Goal: Browse casually: Explore the website without a specific task or goal

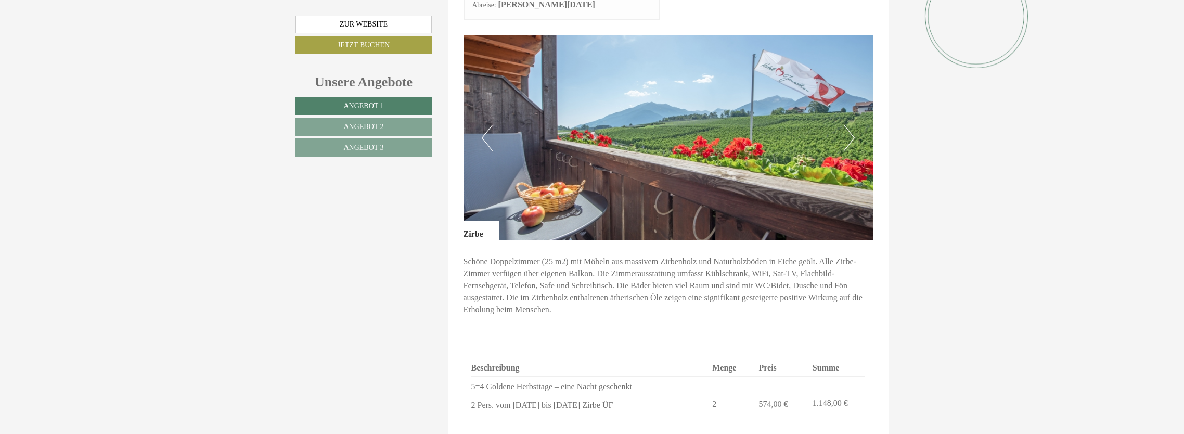
scroll to position [1456, 0]
click at [483, 124] on button "Previous" at bounding box center [487, 137] width 11 height 26
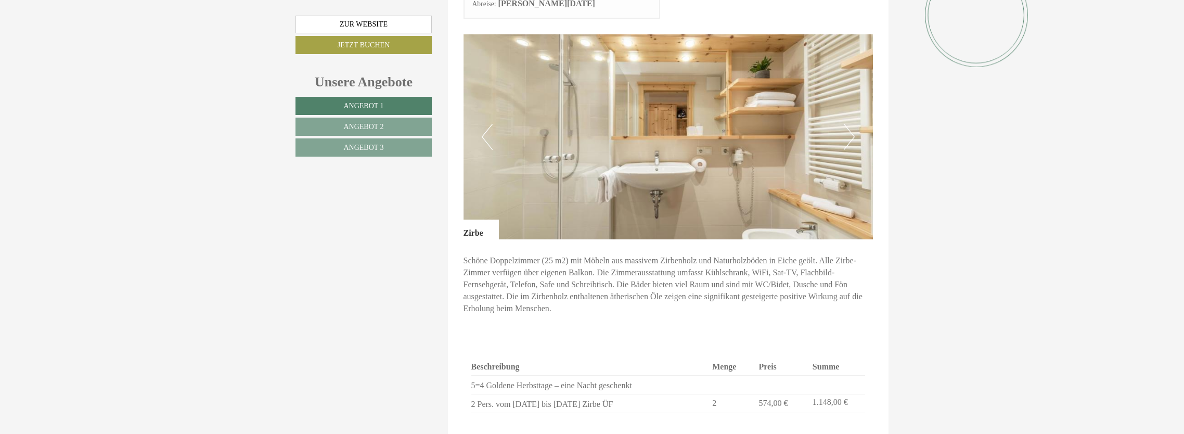
click at [484, 124] on button "Previous" at bounding box center [487, 137] width 11 height 26
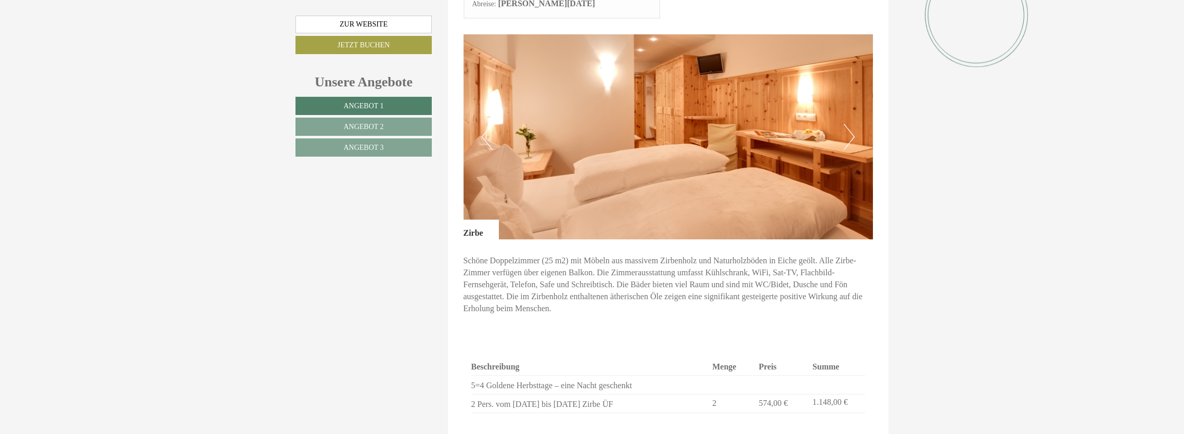
click at [484, 124] on button "Previous" at bounding box center [487, 137] width 11 height 26
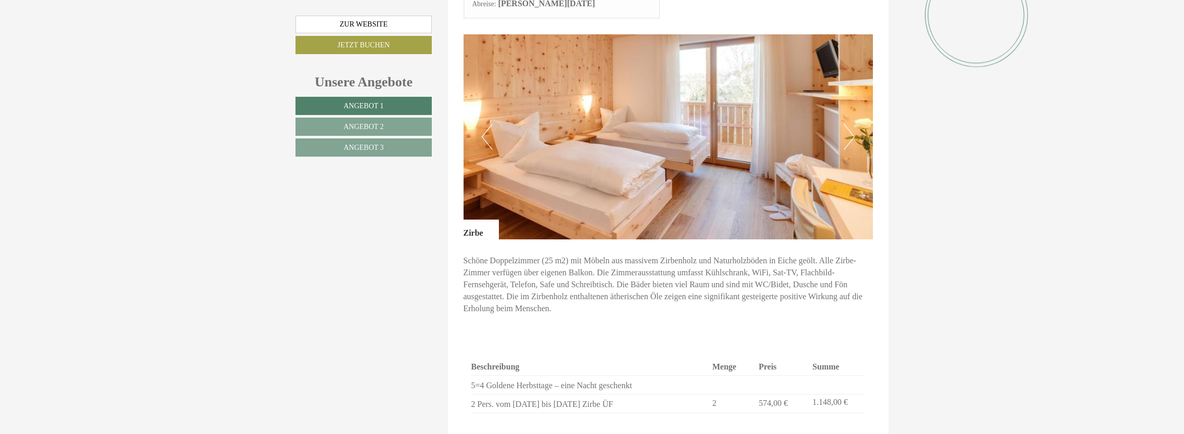
click at [484, 124] on button "Previous" at bounding box center [487, 137] width 11 height 26
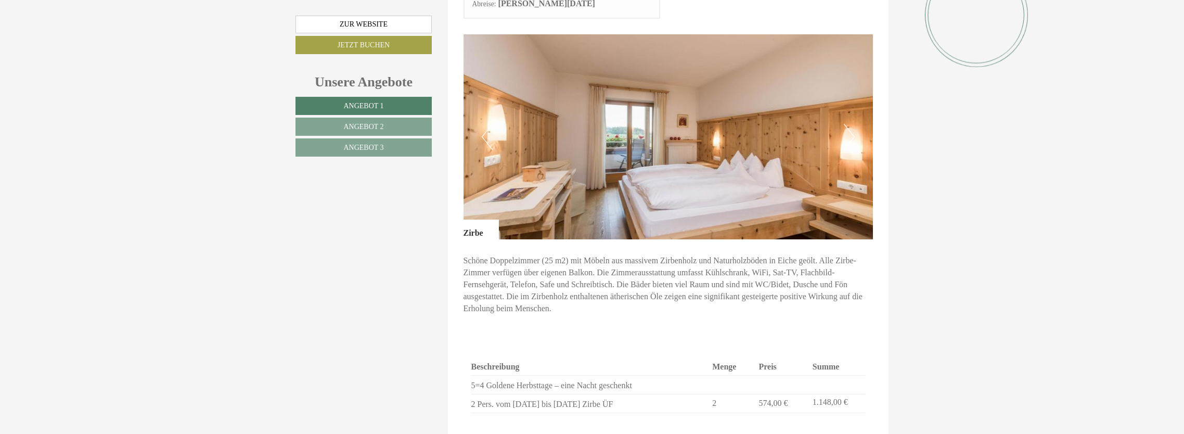
click at [484, 124] on button "Previous" at bounding box center [487, 137] width 11 height 26
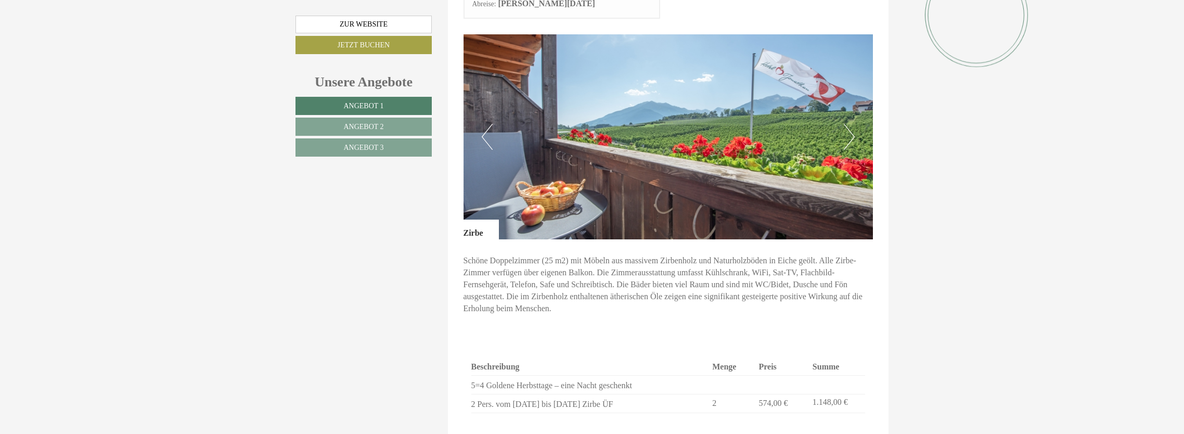
click at [484, 124] on button "Previous" at bounding box center [487, 137] width 11 height 26
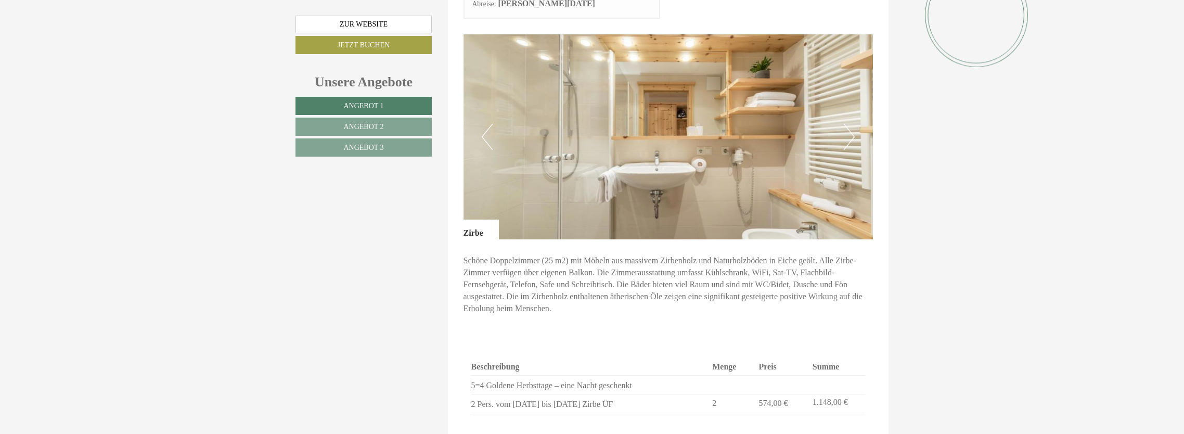
click at [484, 124] on button "Previous" at bounding box center [487, 137] width 11 height 26
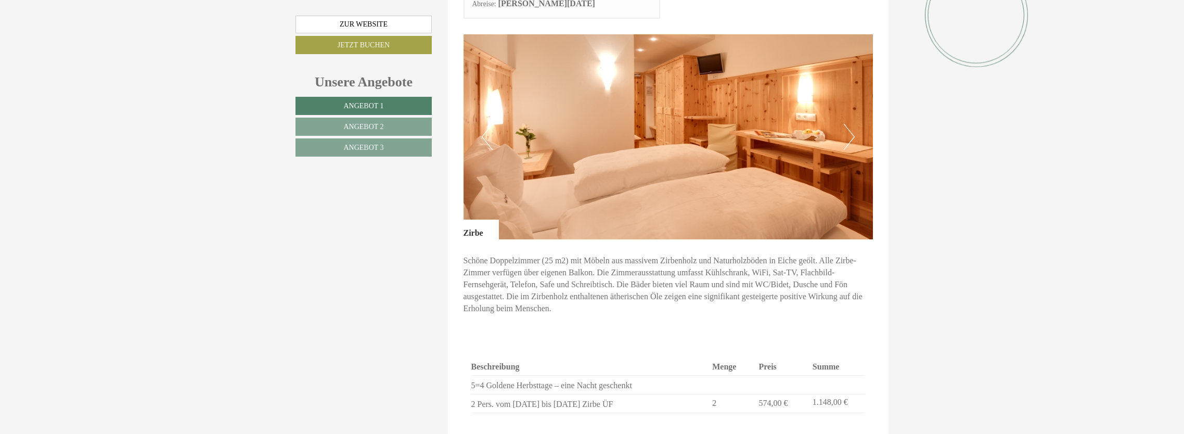
click at [484, 124] on button "Previous" at bounding box center [487, 137] width 11 height 26
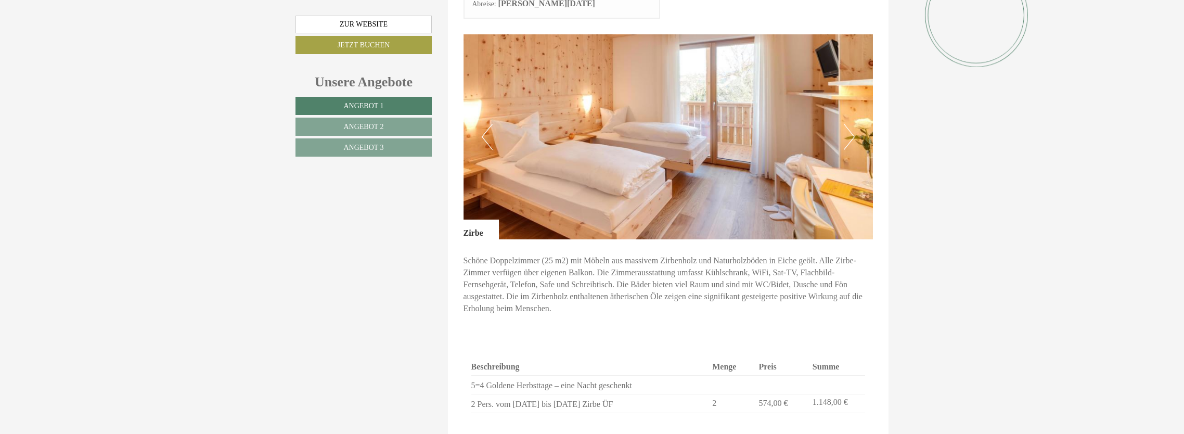
click at [484, 124] on button "Previous" at bounding box center [487, 137] width 11 height 26
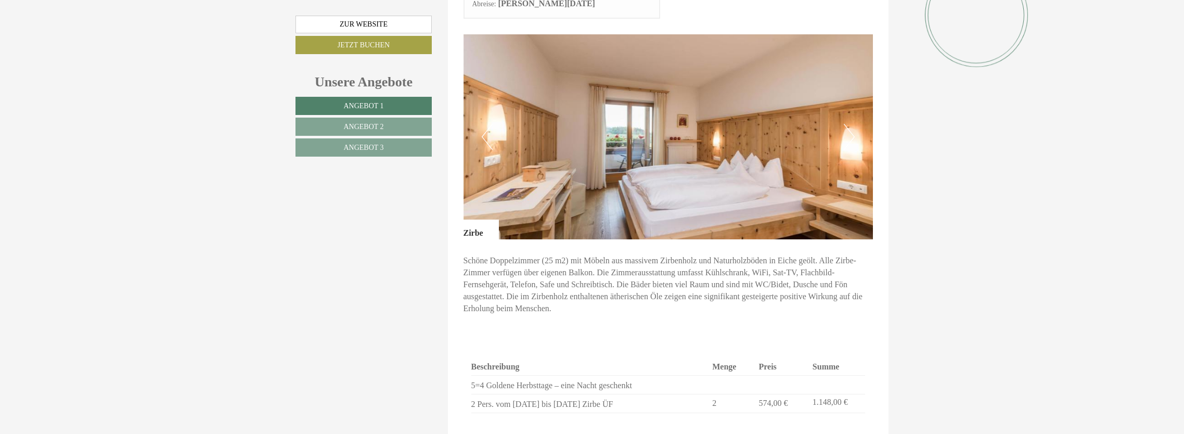
click at [484, 124] on button "Previous" at bounding box center [487, 137] width 11 height 26
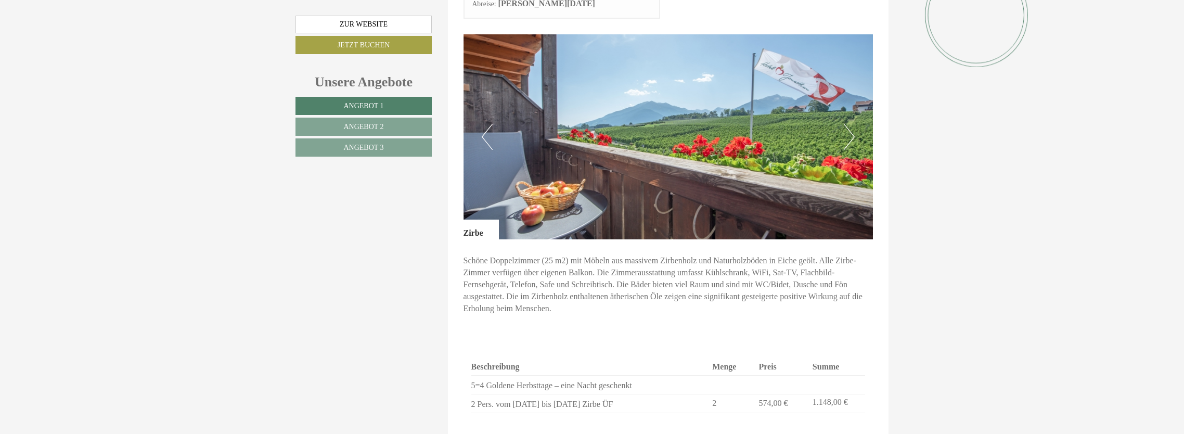
click at [484, 124] on button "Previous" at bounding box center [487, 137] width 11 height 26
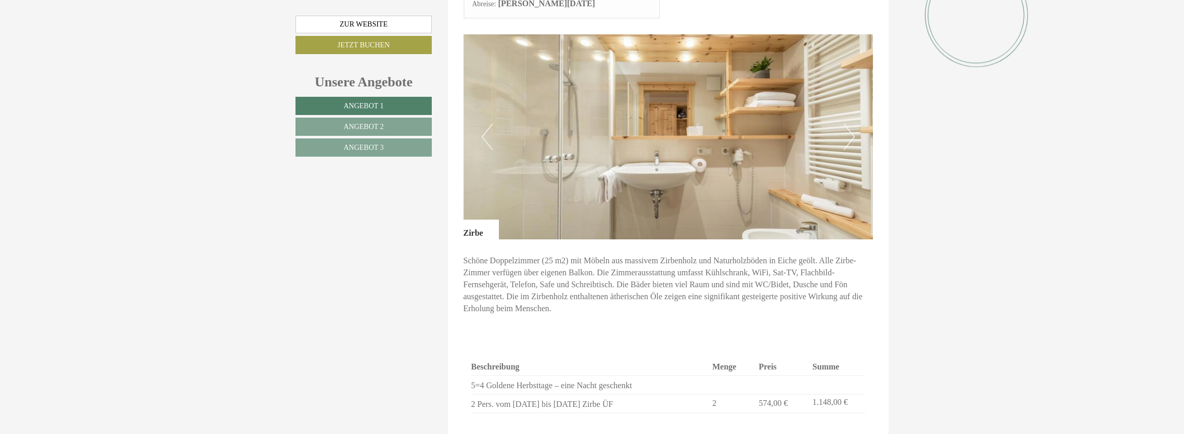
click at [484, 124] on button "Previous" at bounding box center [487, 137] width 11 height 26
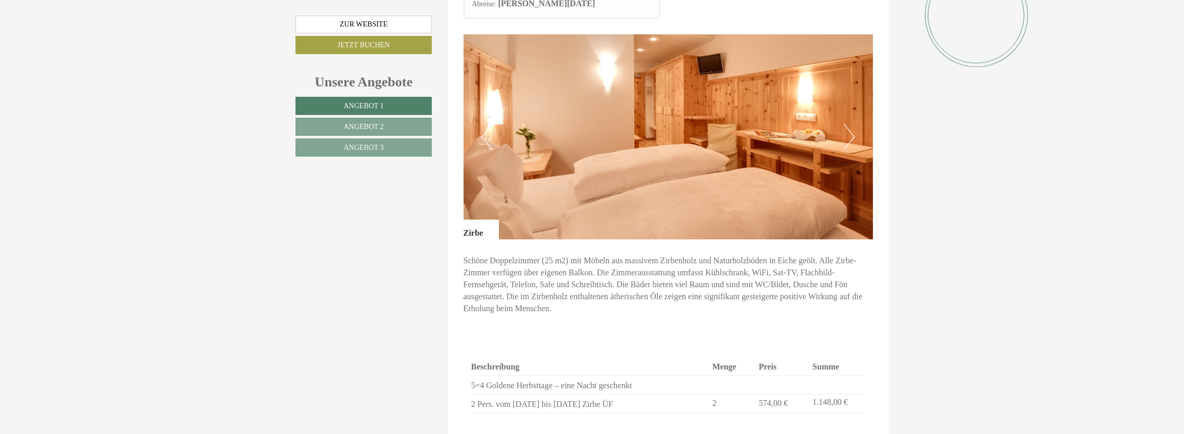
click at [484, 124] on button "Previous" at bounding box center [487, 137] width 11 height 26
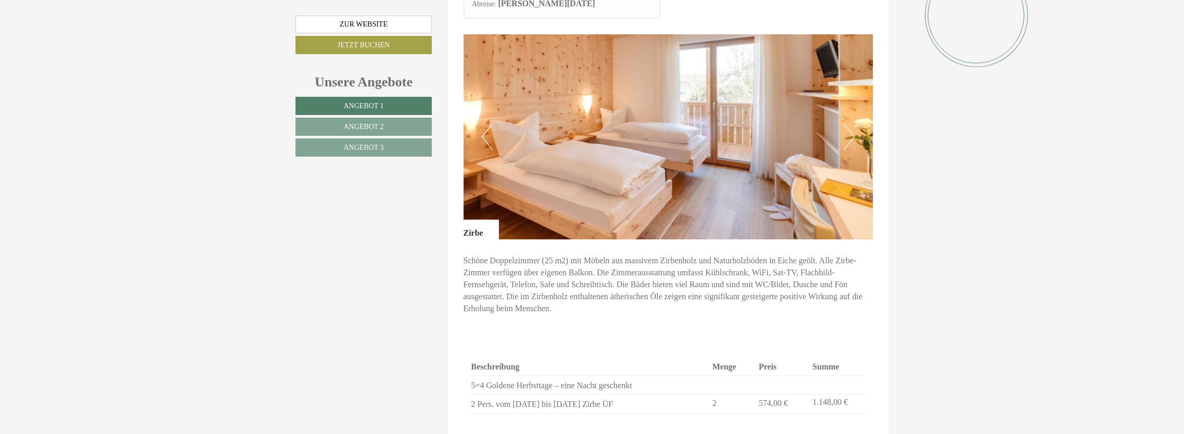
click at [484, 124] on button "Previous" at bounding box center [487, 137] width 11 height 26
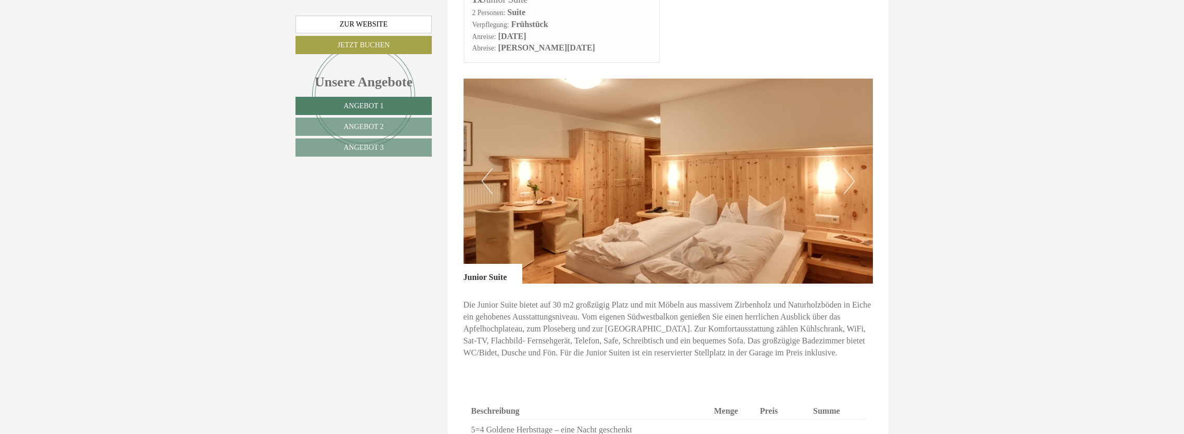
scroll to position [728, 0]
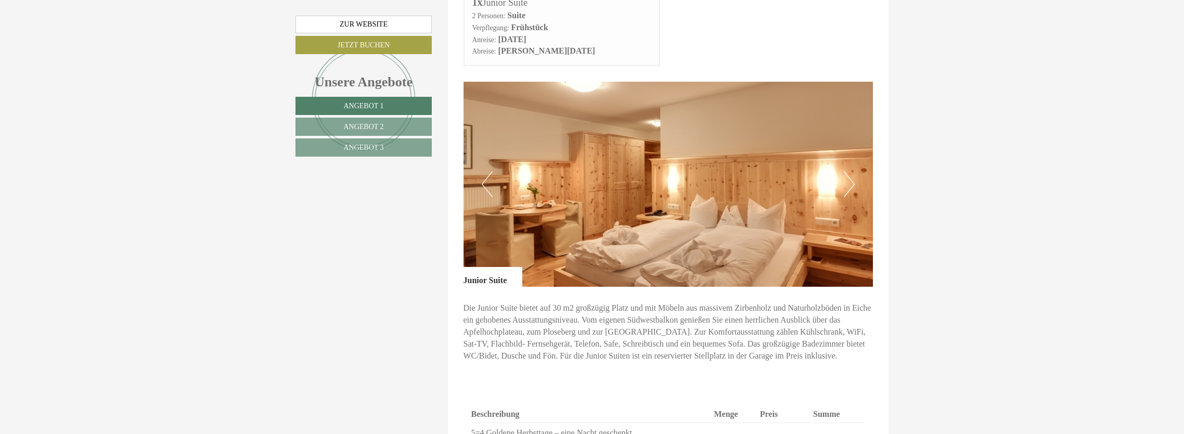
click at [488, 171] on button "Previous" at bounding box center [487, 184] width 11 height 26
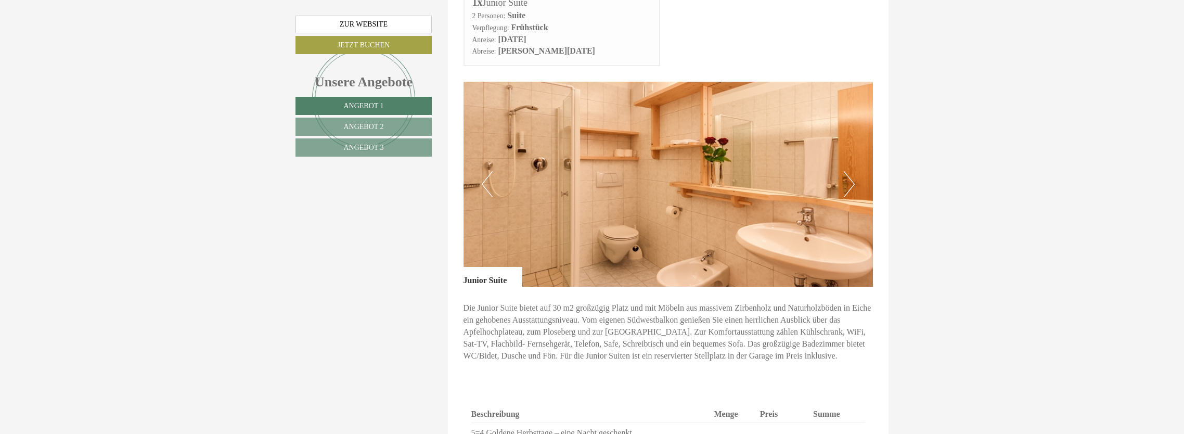
click at [488, 171] on button "Previous" at bounding box center [487, 184] width 11 height 26
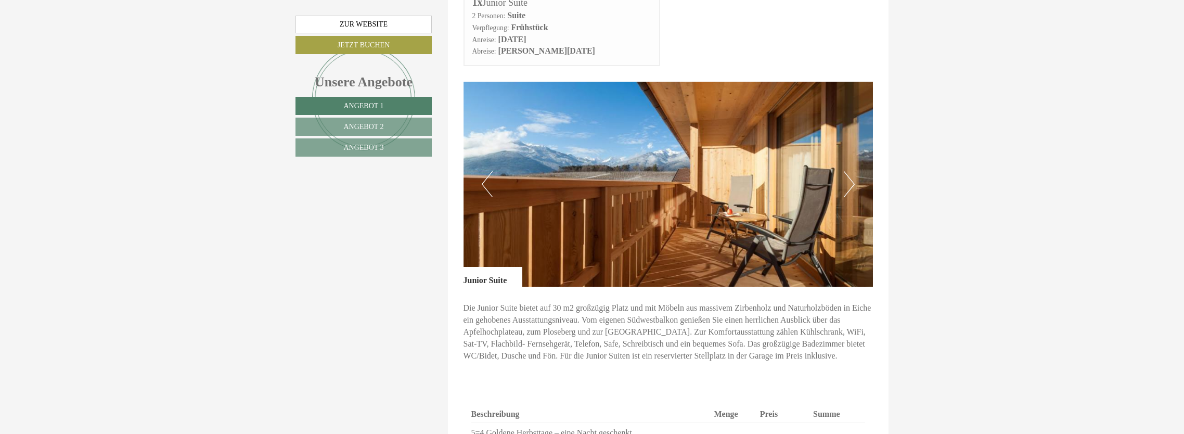
click at [488, 171] on button "Previous" at bounding box center [487, 184] width 11 height 26
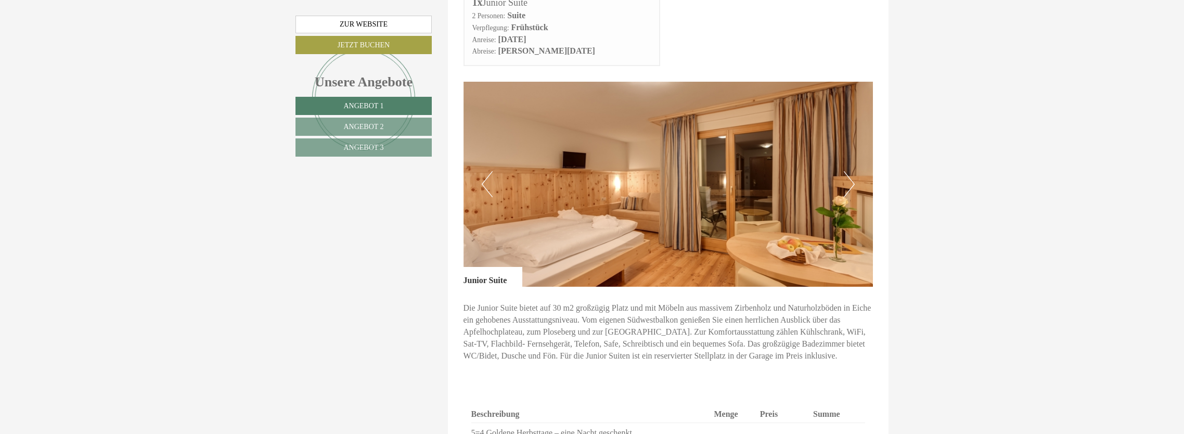
click at [488, 171] on button "Previous" at bounding box center [487, 184] width 11 height 26
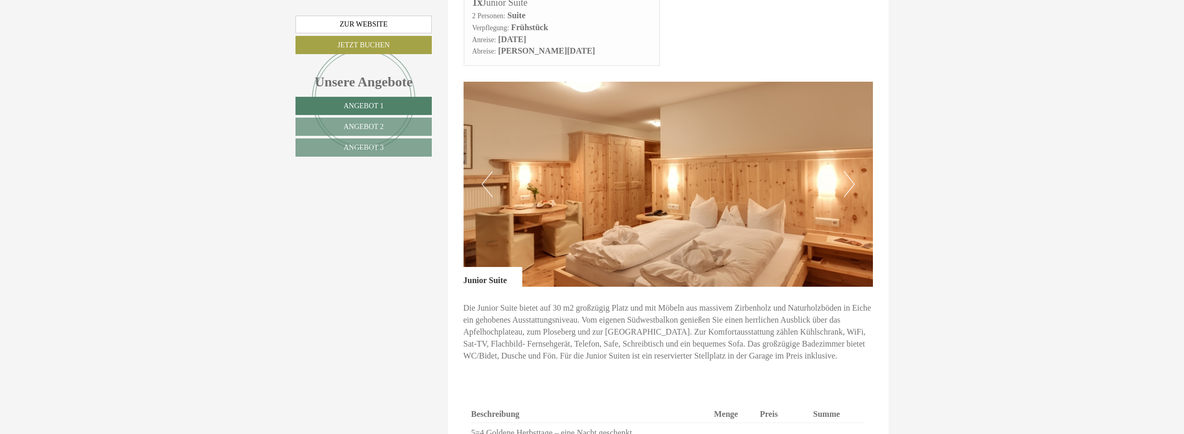
click at [488, 171] on button "Previous" at bounding box center [487, 184] width 11 height 26
